Goal: Use online tool/utility: Utilize a website feature to perform a specific function

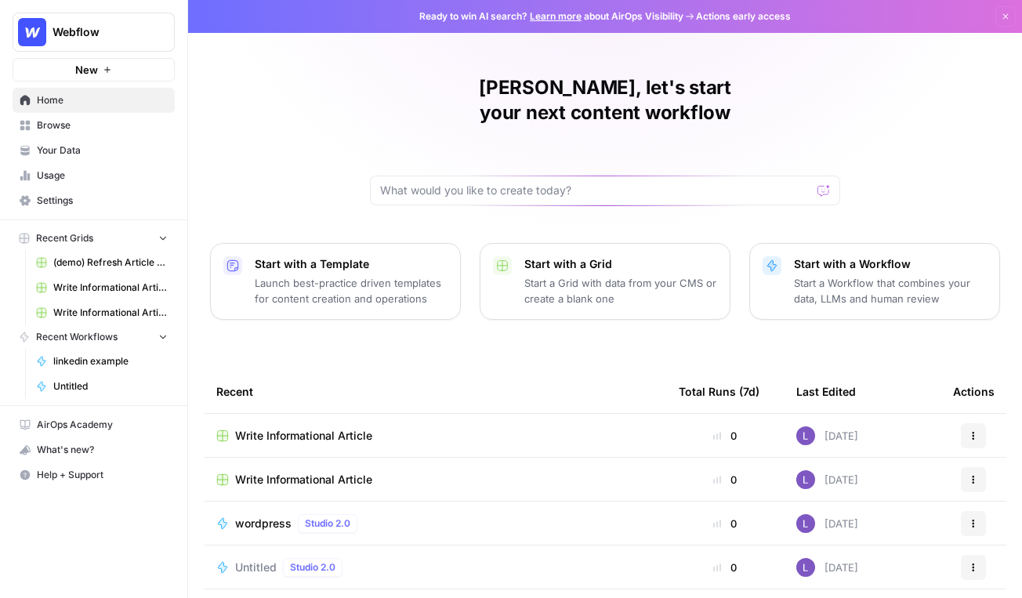
click at [110, 148] on span "Your Data" at bounding box center [102, 150] width 131 height 14
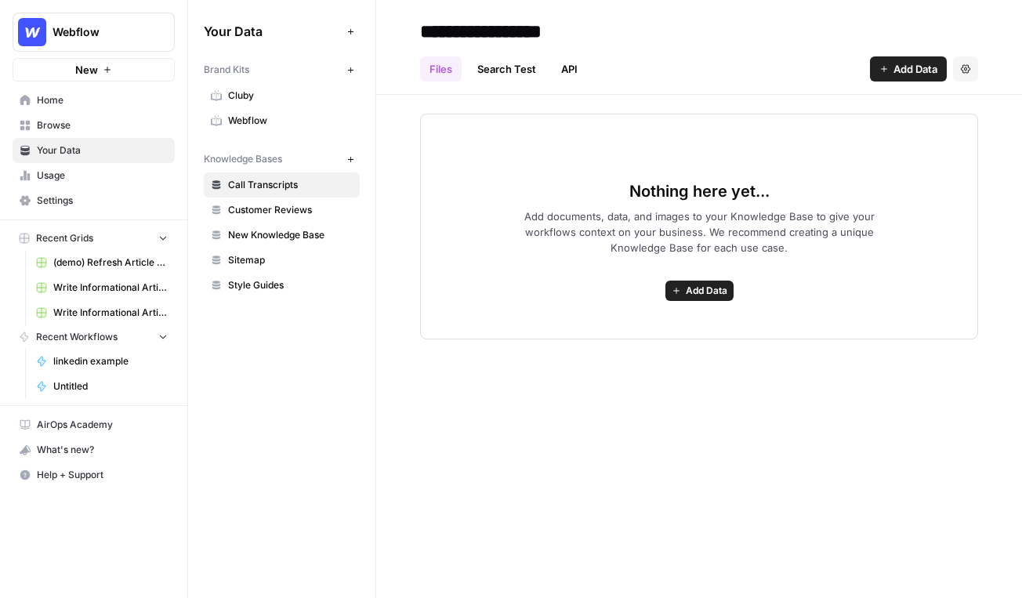
click at [243, 125] on span "Webflow" at bounding box center [290, 121] width 125 height 14
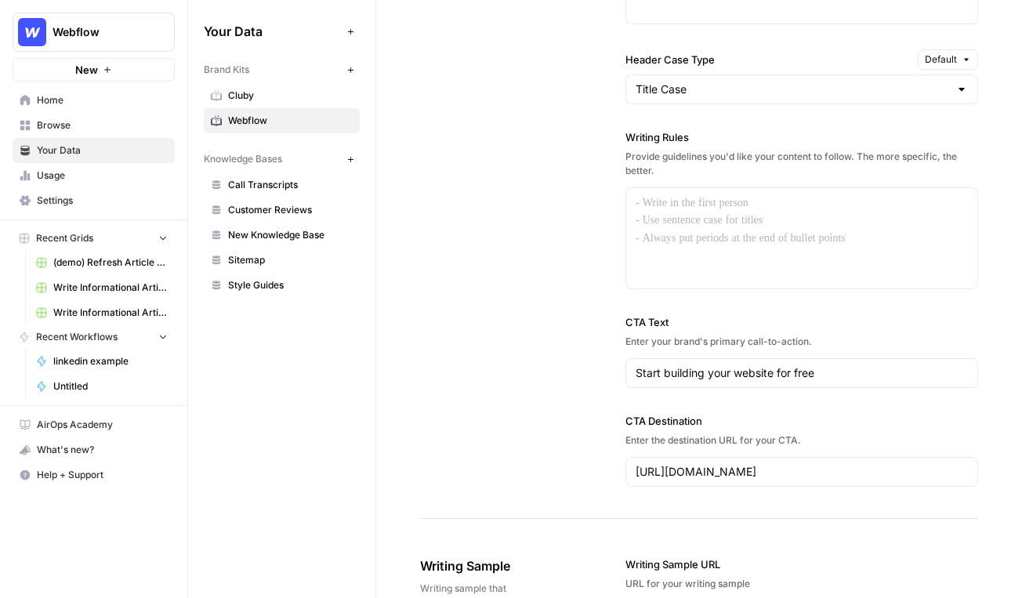
scroll to position [1399, 0]
drag, startPoint x: 623, startPoint y: 137, endPoint x: 736, endPoint y: 140, distance: 112.9
click at [736, 140] on div "**********" at bounding box center [699, 80] width 558 height 876
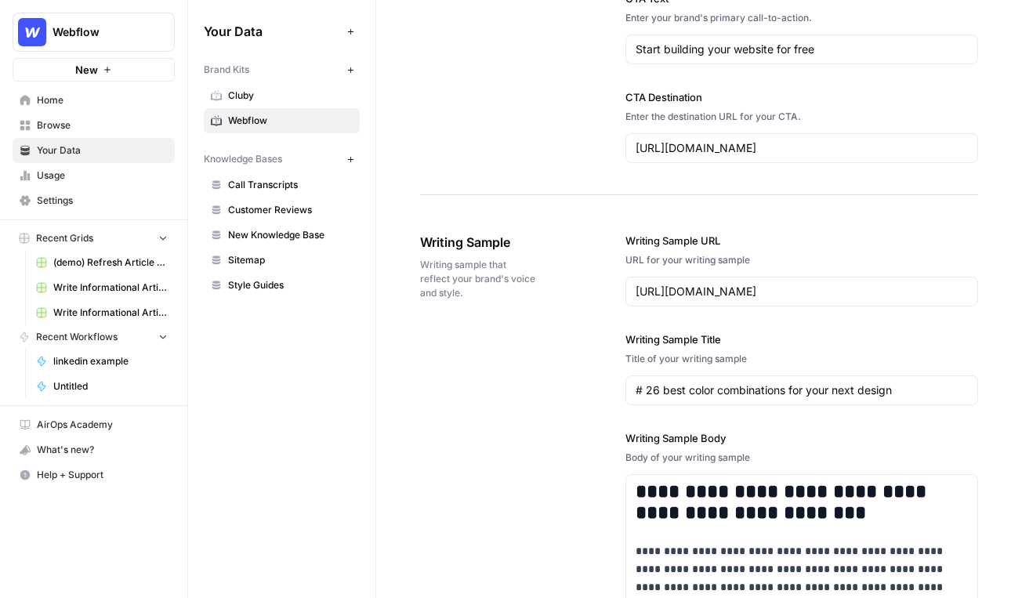
scroll to position [1746, 0]
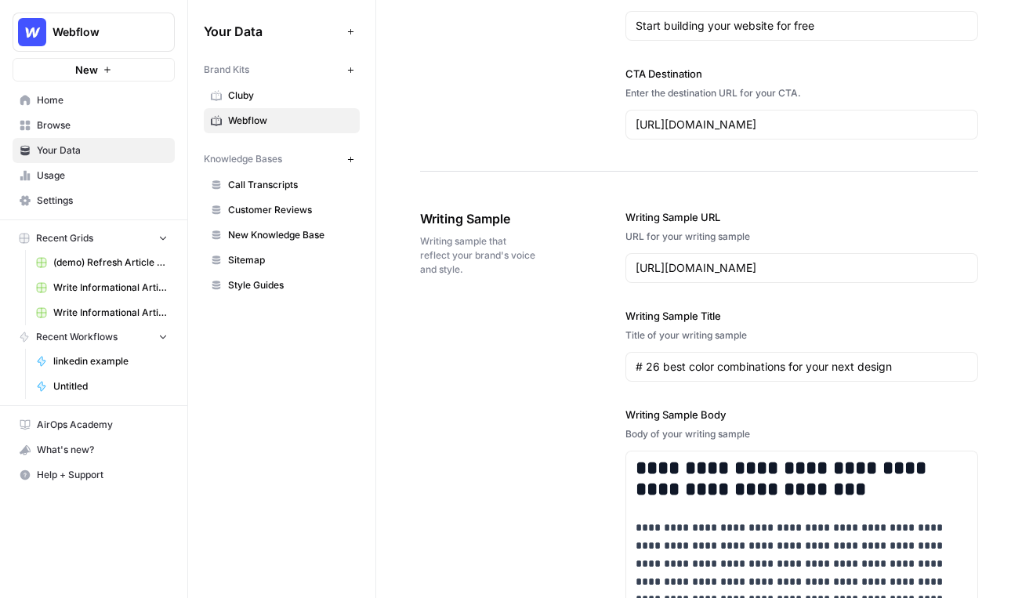
drag, startPoint x: 420, startPoint y: 217, endPoint x: 578, endPoint y: 225, distance: 157.7
click at [578, 225] on div "**********" at bounding box center [699, 565] width 558 height 775
click at [267, 181] on span "Call Transcripts" at bounding box center [290, 185] width 125 height 14
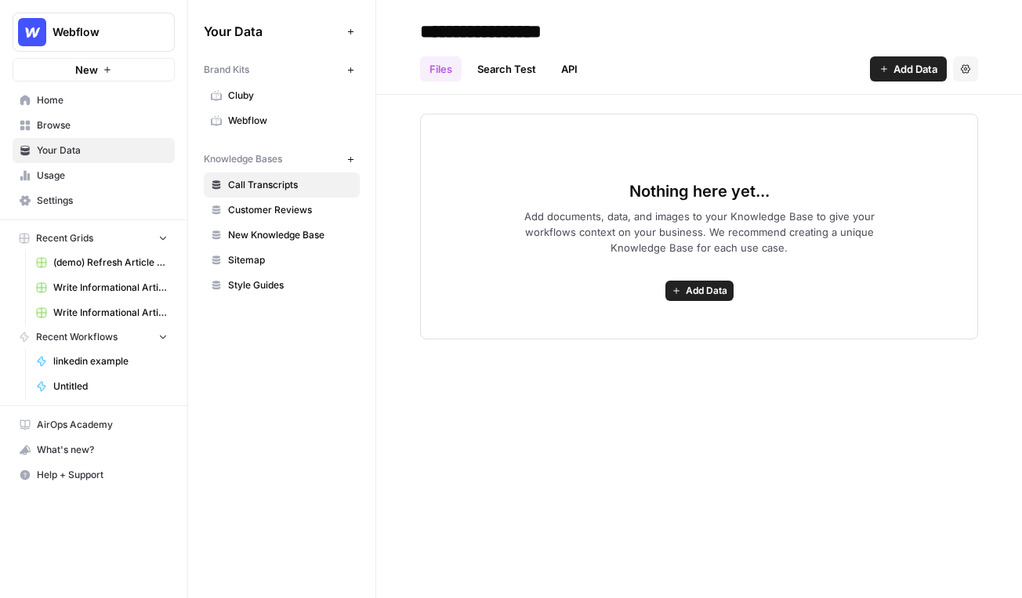
click at [702, 291] on span "Add Data" at bounding box center [707, 291] width 42 height 14
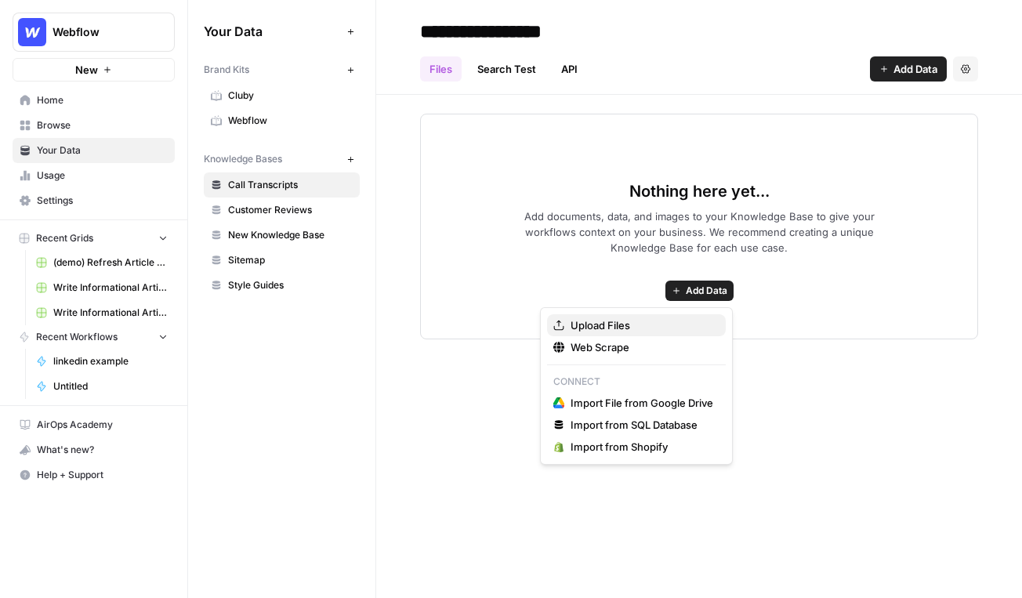
click at [613, 322] on span "Upload Files" at bounding box center [641, 325] width 143 height 16
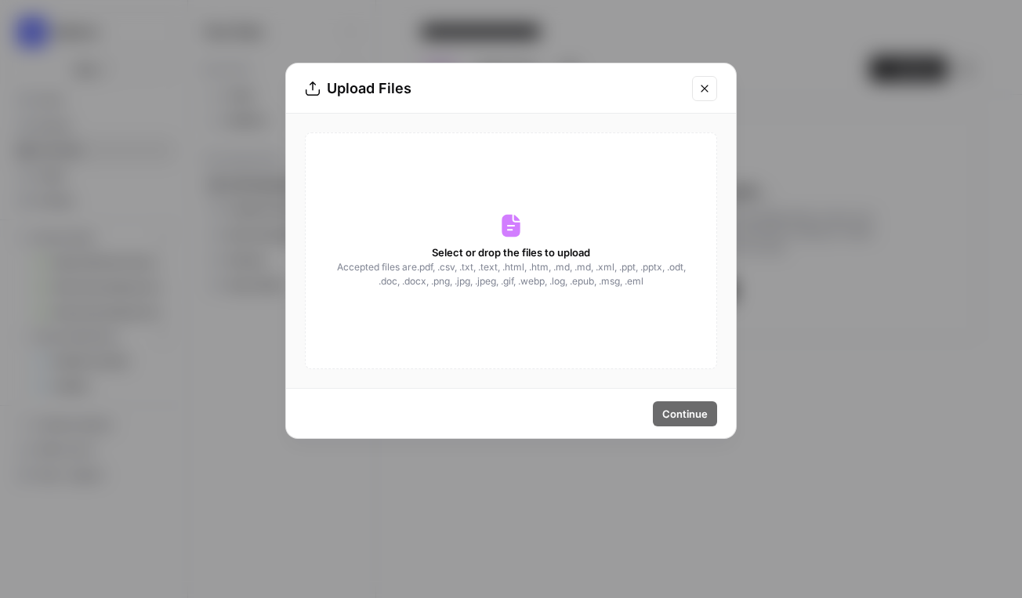
click at [710, 96] on button "Close modal" at bounding box center [704, 88] width 25 height 25
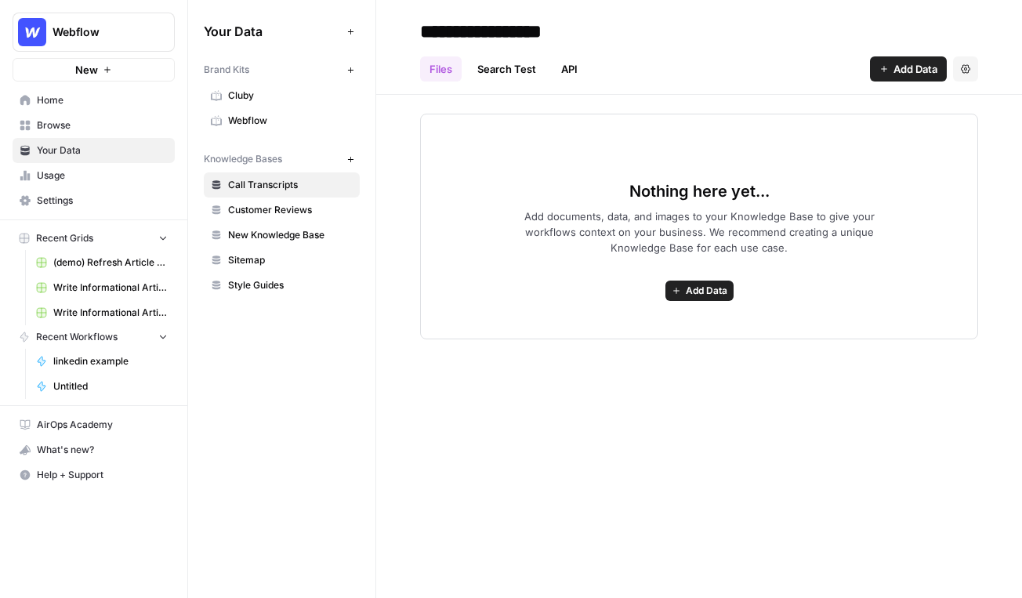
click at [906, 72] on span "Add Data" at bounding box center [915, 69] width 44 height 16
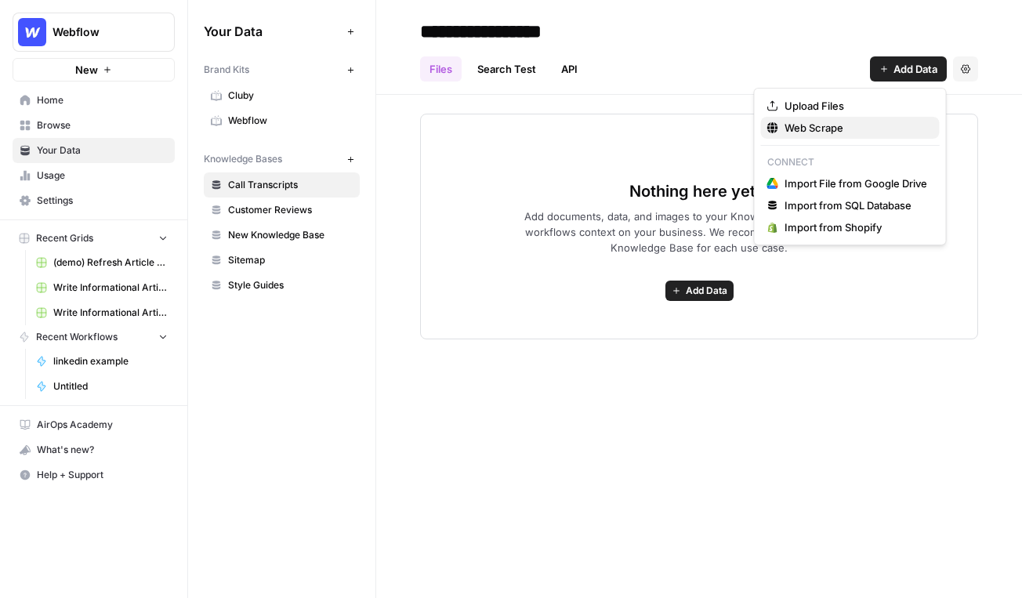
click at [790, 132] on span "Web Scrape" at bounding box center [855, 128] width 143 height 16
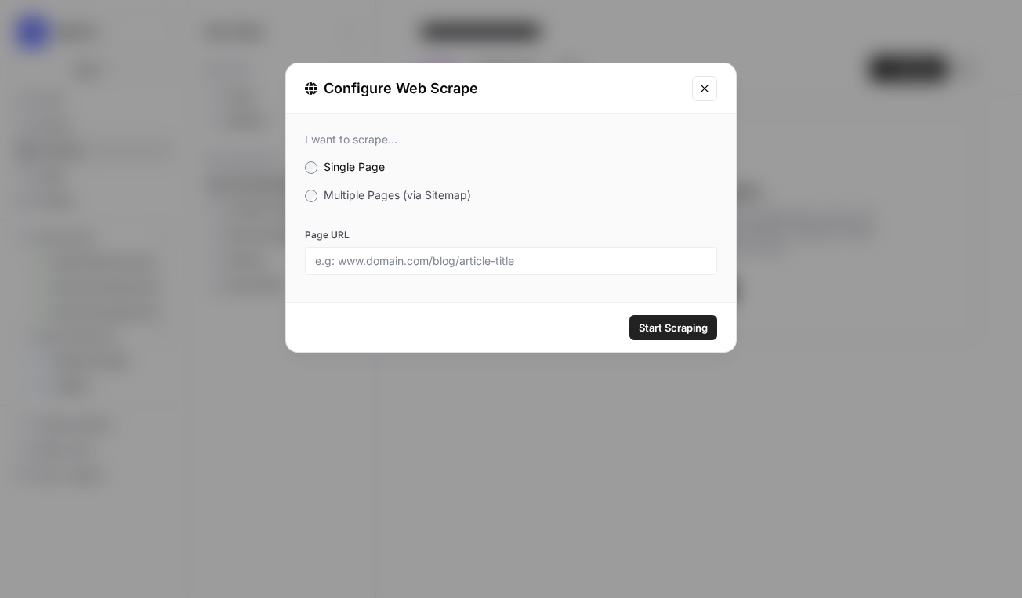
click at [428, 199] on span "Multiple Pages (via Sitemap)" at bounding box center [397, 194] width 147 height 13
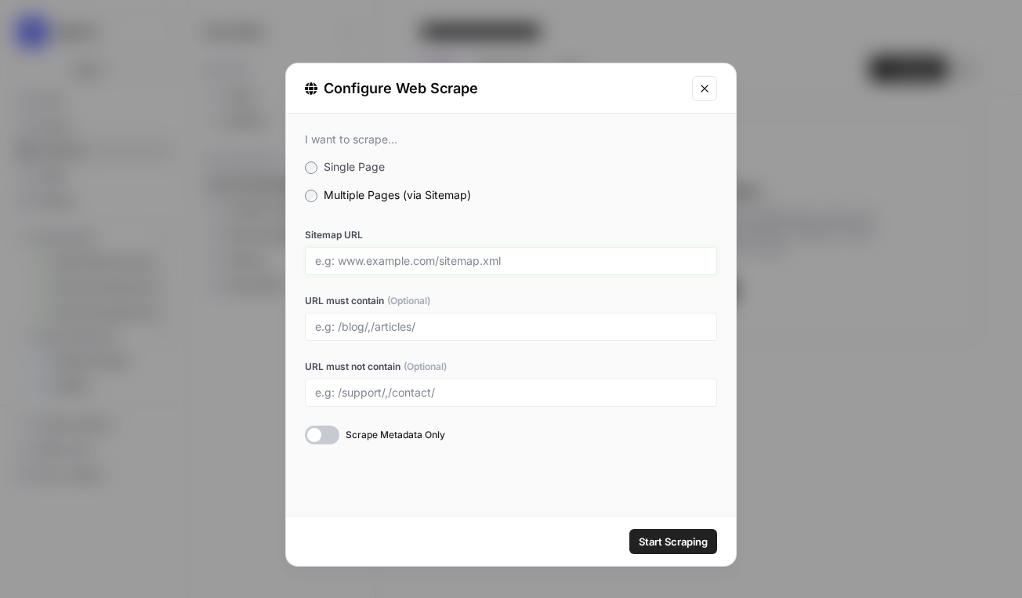
drag, startPoint x: 323, startPoint y: 262, endPoint x: 524, endPoint y: 262, distance: 201.4
click at [525, 262] on input "Sitemap URL" at bounding box center [511, 261] width 392 height 14
click at [699, 92] on icon "Close modal" at bounding box center [704, 88] width 13 height 13
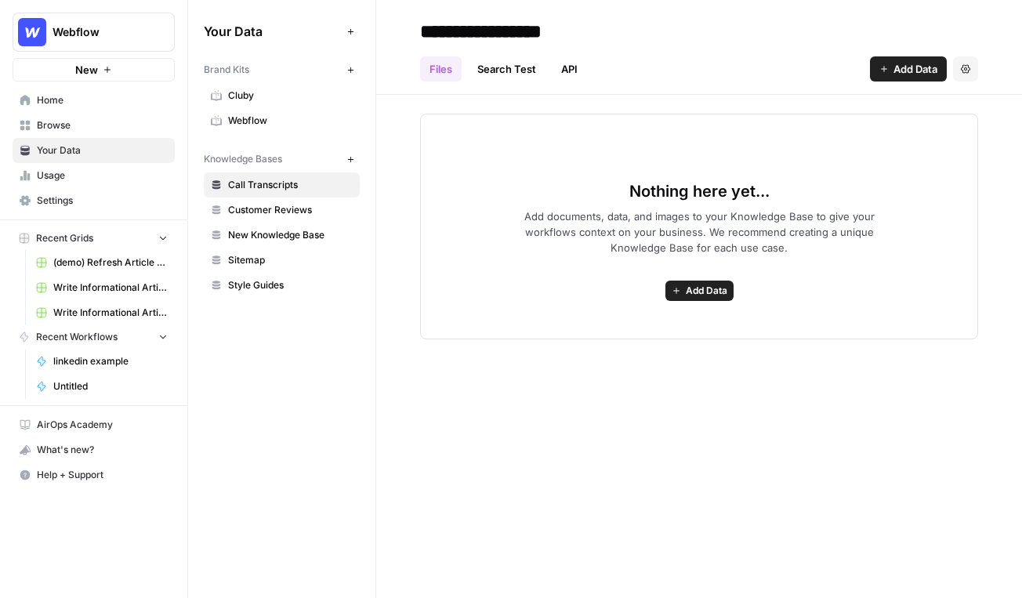
click at [135, 123] on span "Browse" at bounding box center [102, 125] width 131 height 14
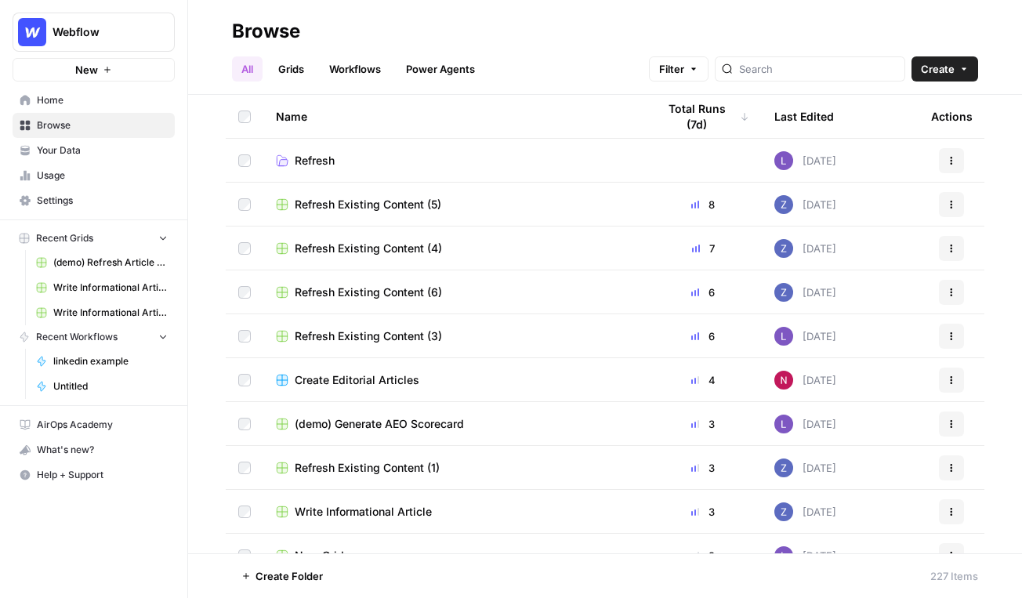
click at [296, 70] on link "Grids" at bounding box center [291, 68] width 45 height 25
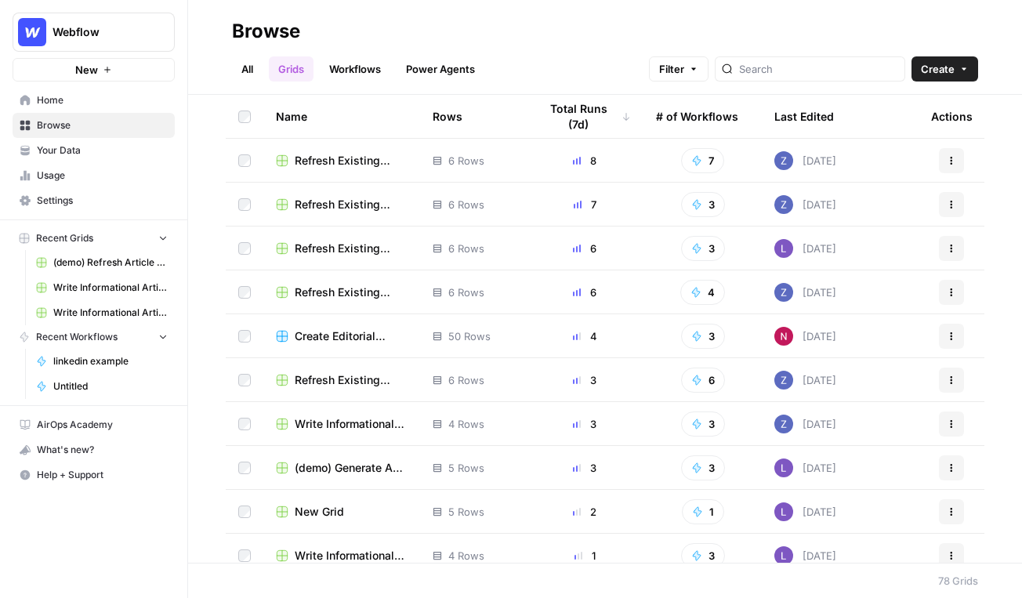
click at [913, 56] on div "All Grids Workflows Power Agents Filter Create" at bounding box center [605, 63] width 746 height 38
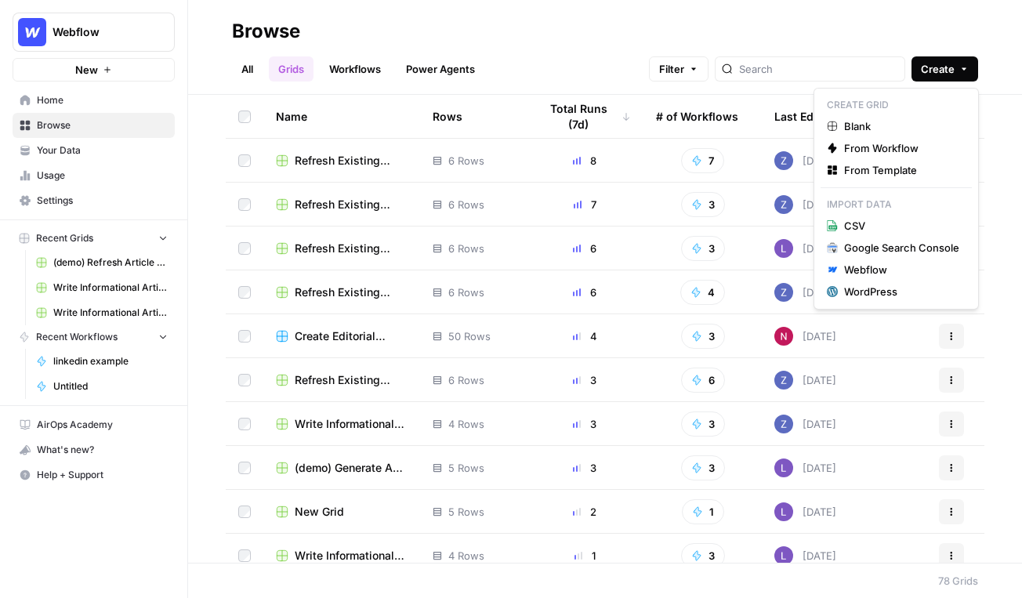
click at [913, 60] on button "Create" at bounding box center [944, 68] width 67 height 25
click at [897, 161] on button "From Template" at bounding box center [895, 170] width 151 height 22
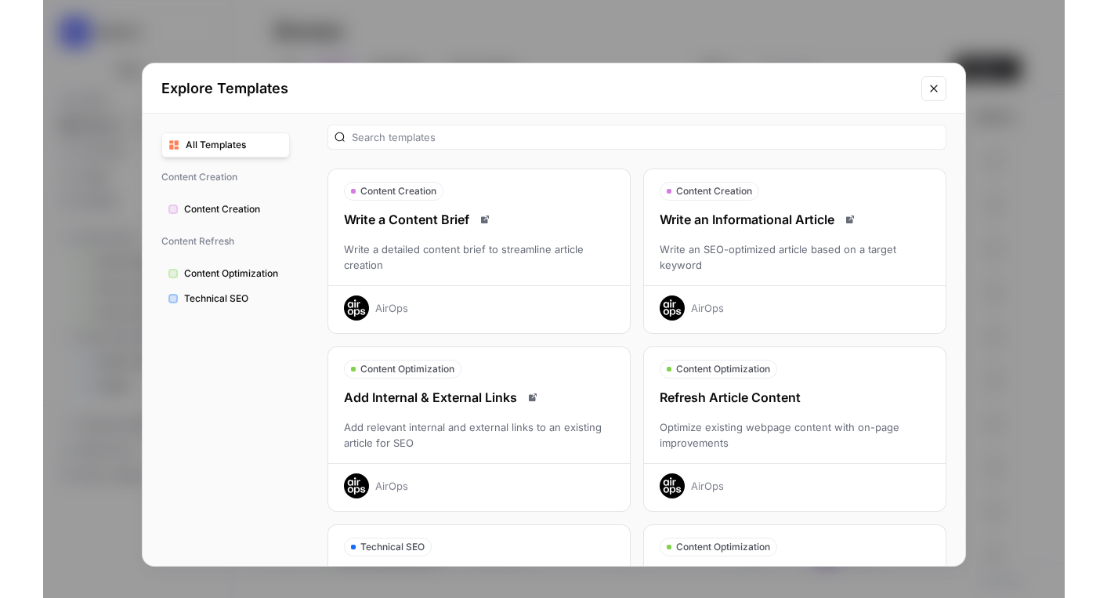
scroll to position [9, 0]
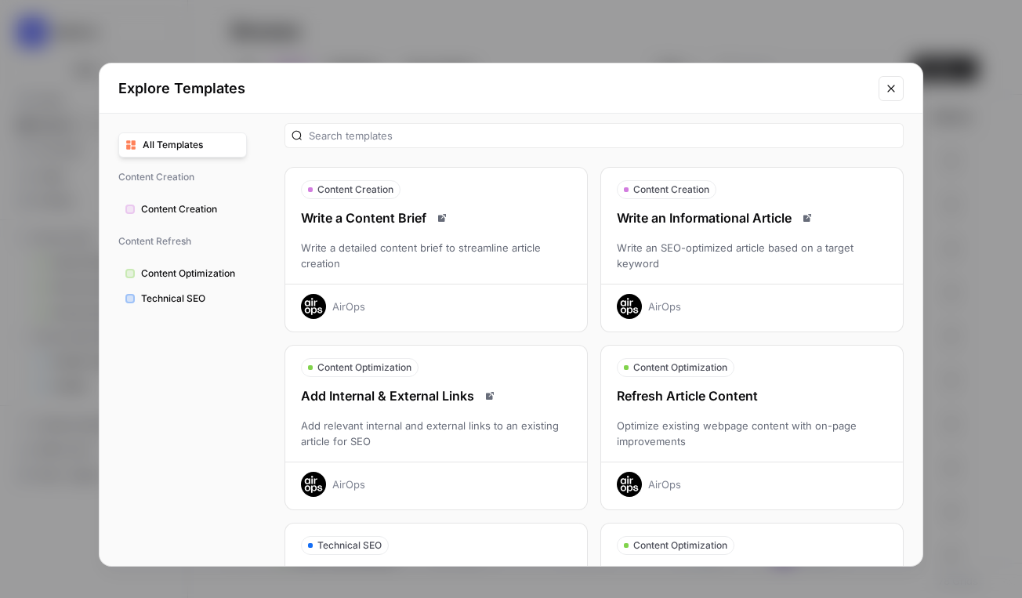
click at [805, 263] on div "Write an SEO-optimized article based on a target keyword" at bounding box center [752, 255] width 302 height 31
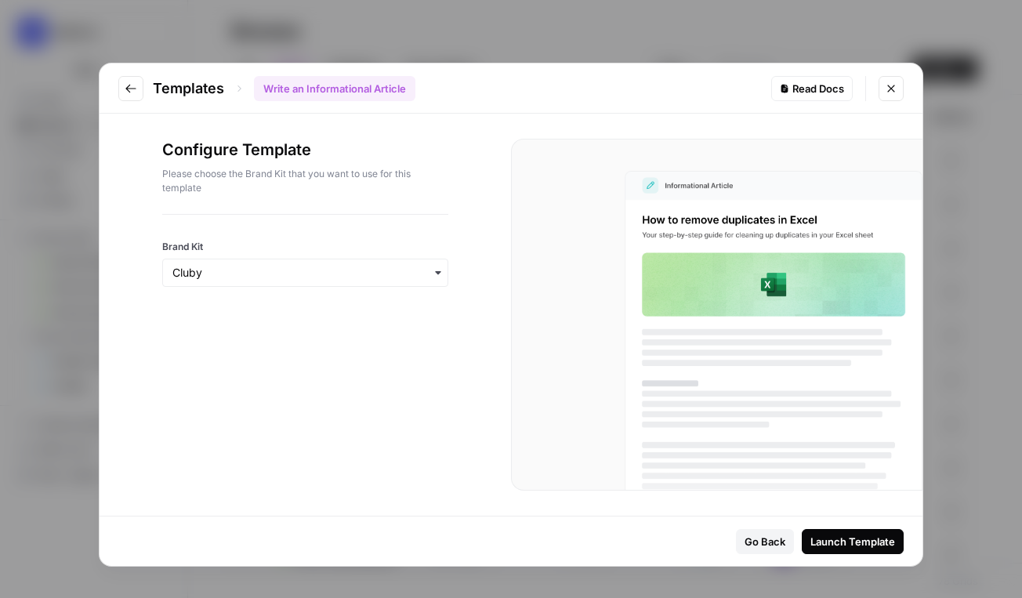
click at [253, 284] on div "button" at bounding box center [305, 273] width 286 height 28
click at [394, 418] on div "Configure Template Please choose the Brand Kit that you want to use for this te…" at bounding box center [305, 315] width 411 height 402
click at [820, 548] on div "Launch Template" at bounding box center [852, 542] width 85 height 16
